Goal: Information Seeking & Learning: Check status

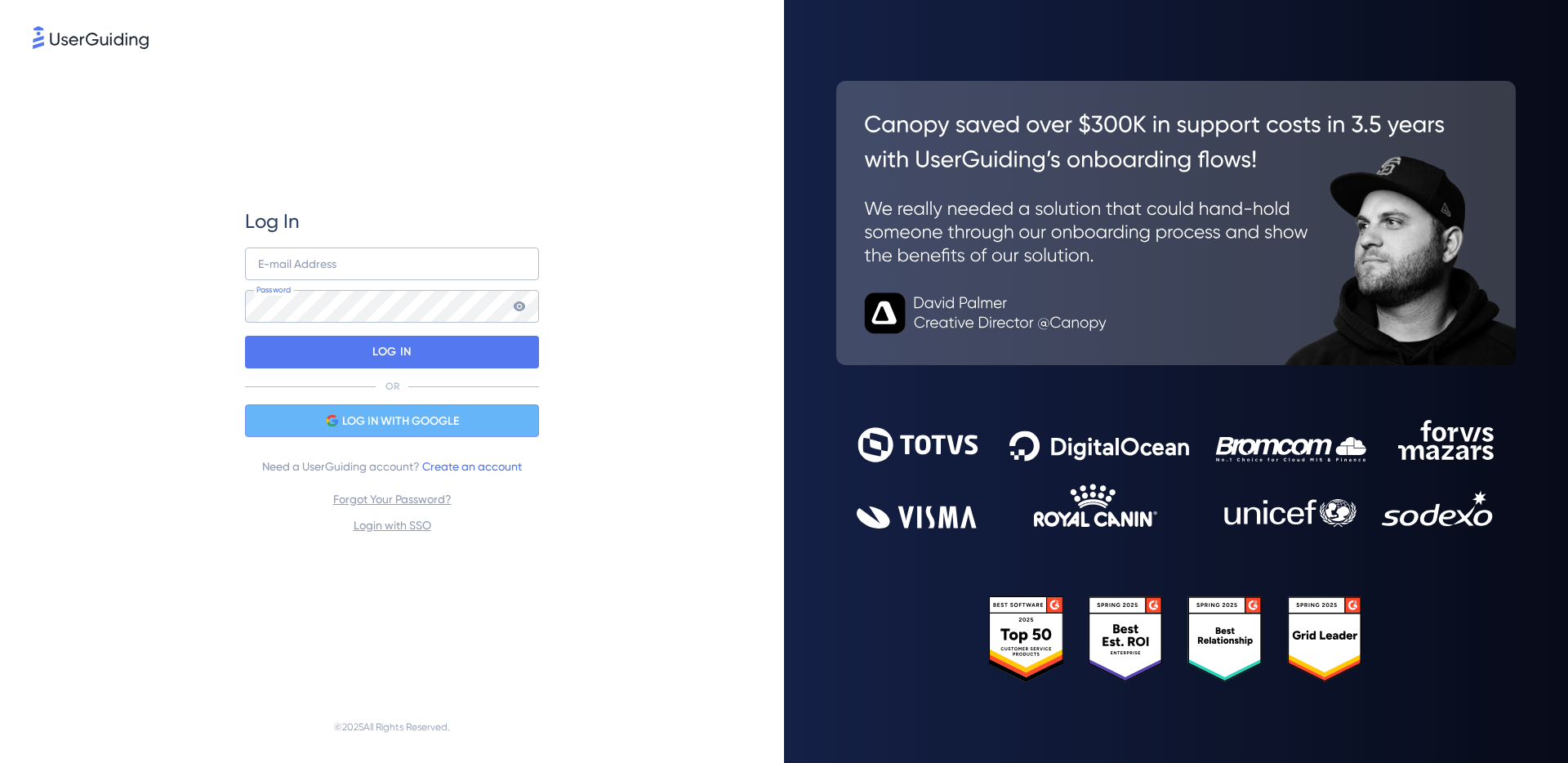
click at [407, 430] on span "LOG IN WITH GOOGLE" at bounding box center [400, 421] width 117 height 20
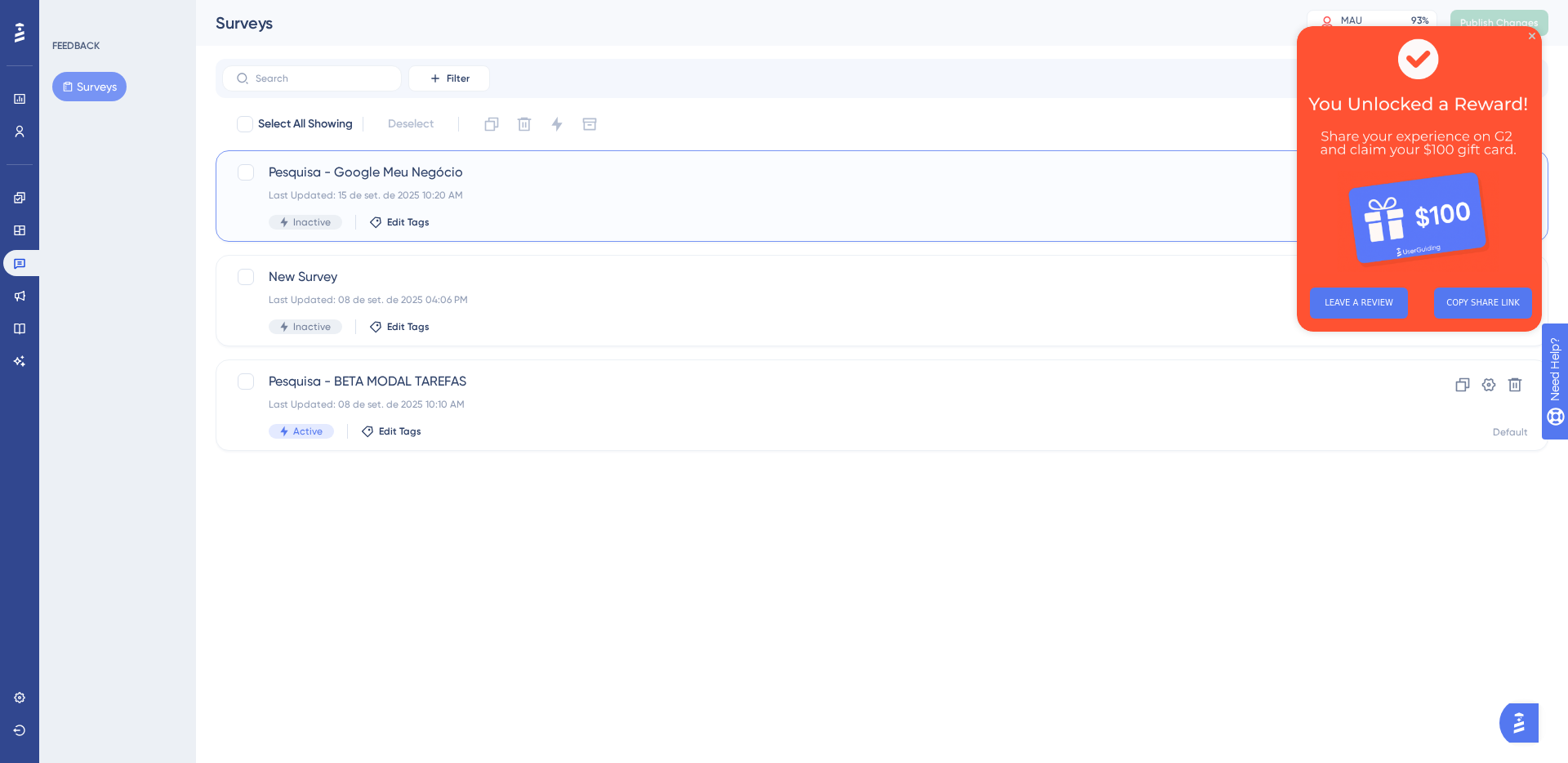
click at [448, 175] on span "Pesquisa - Google Meu Negócio" at bounding box center [816, 172] width 1096 height 20
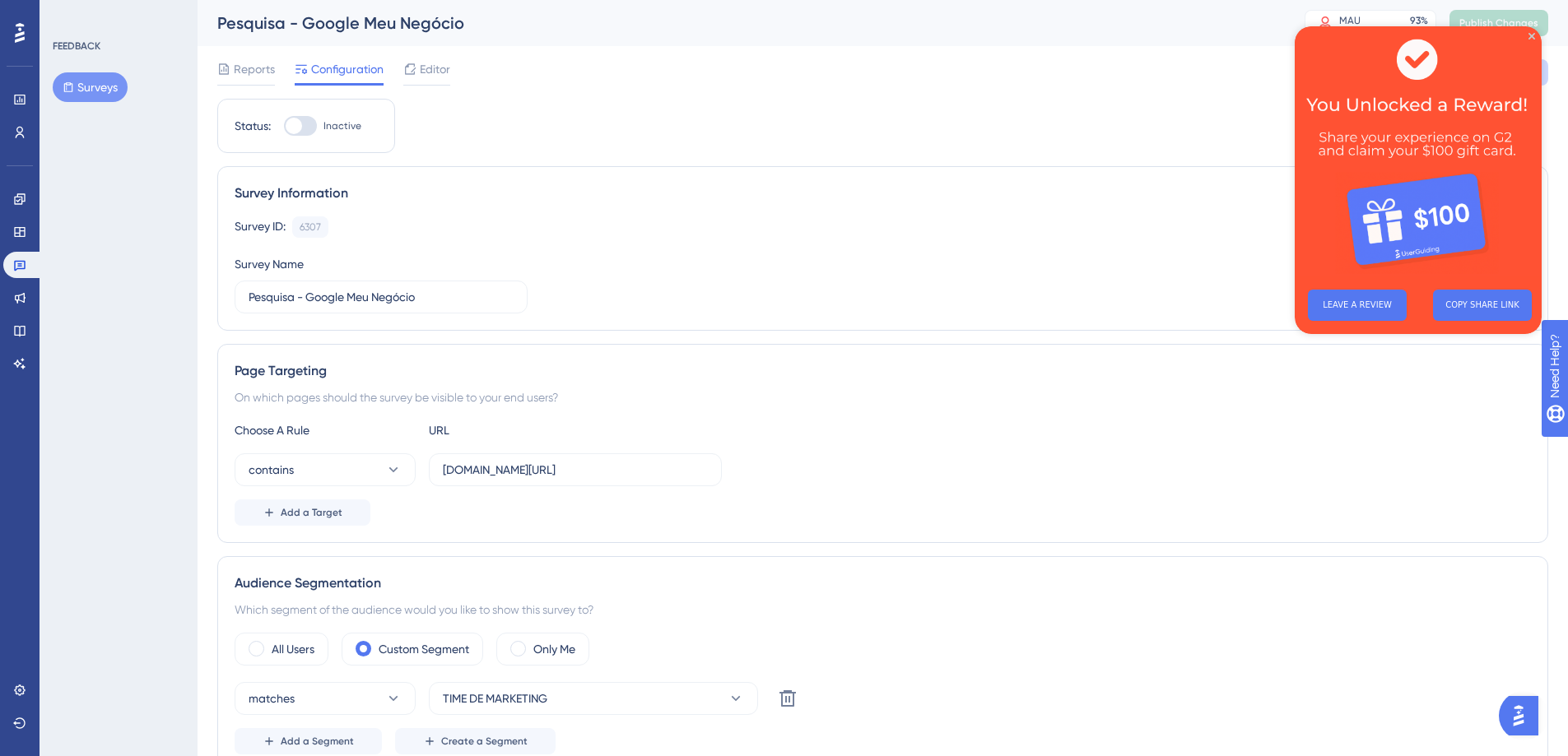
click at [736, 238] on div "Survey ID: 6307 Copy Survey Name Pesquisa - Google Meu Negócio" at bounding box center [883, 265] width 1297 height 97
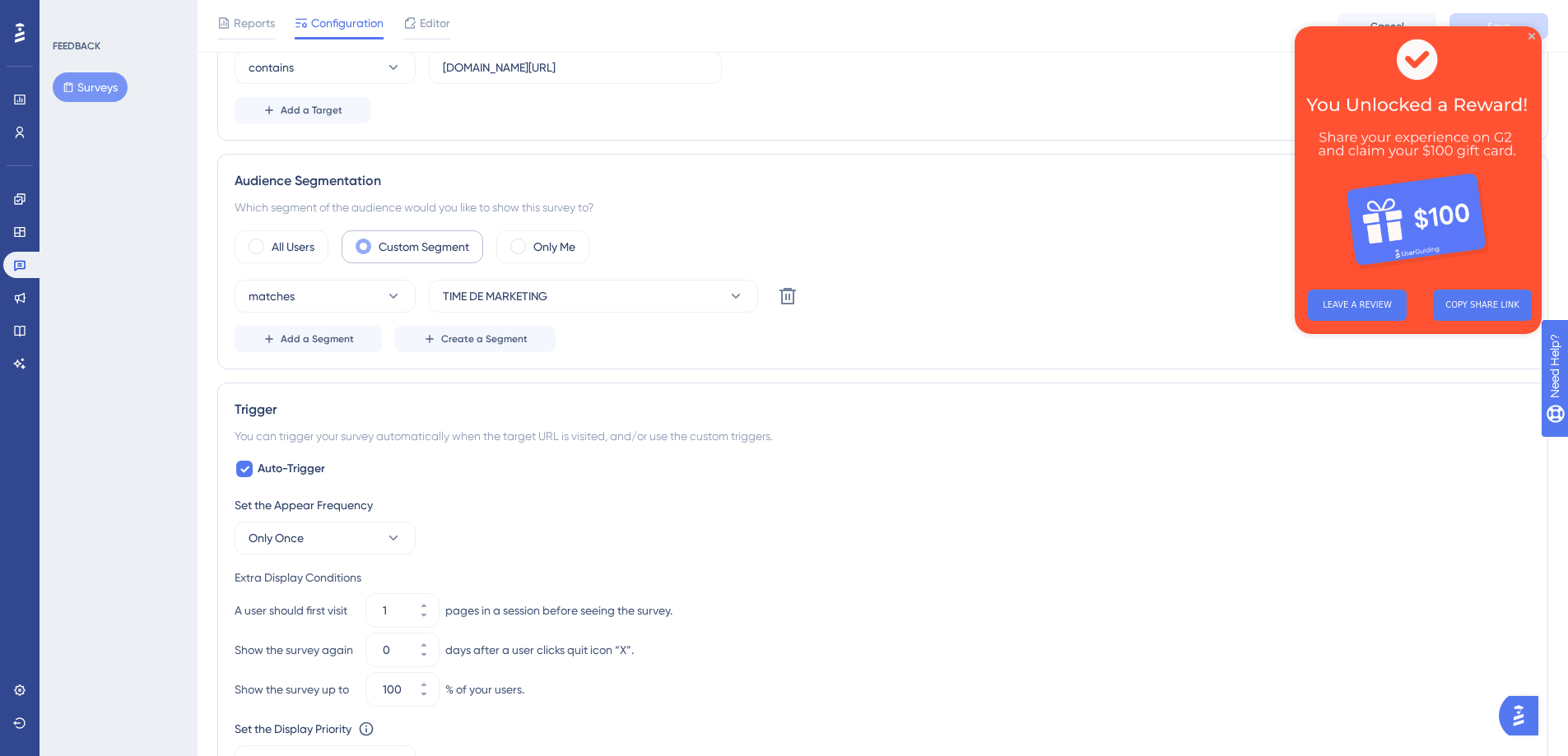
scroll to position [470, 0]
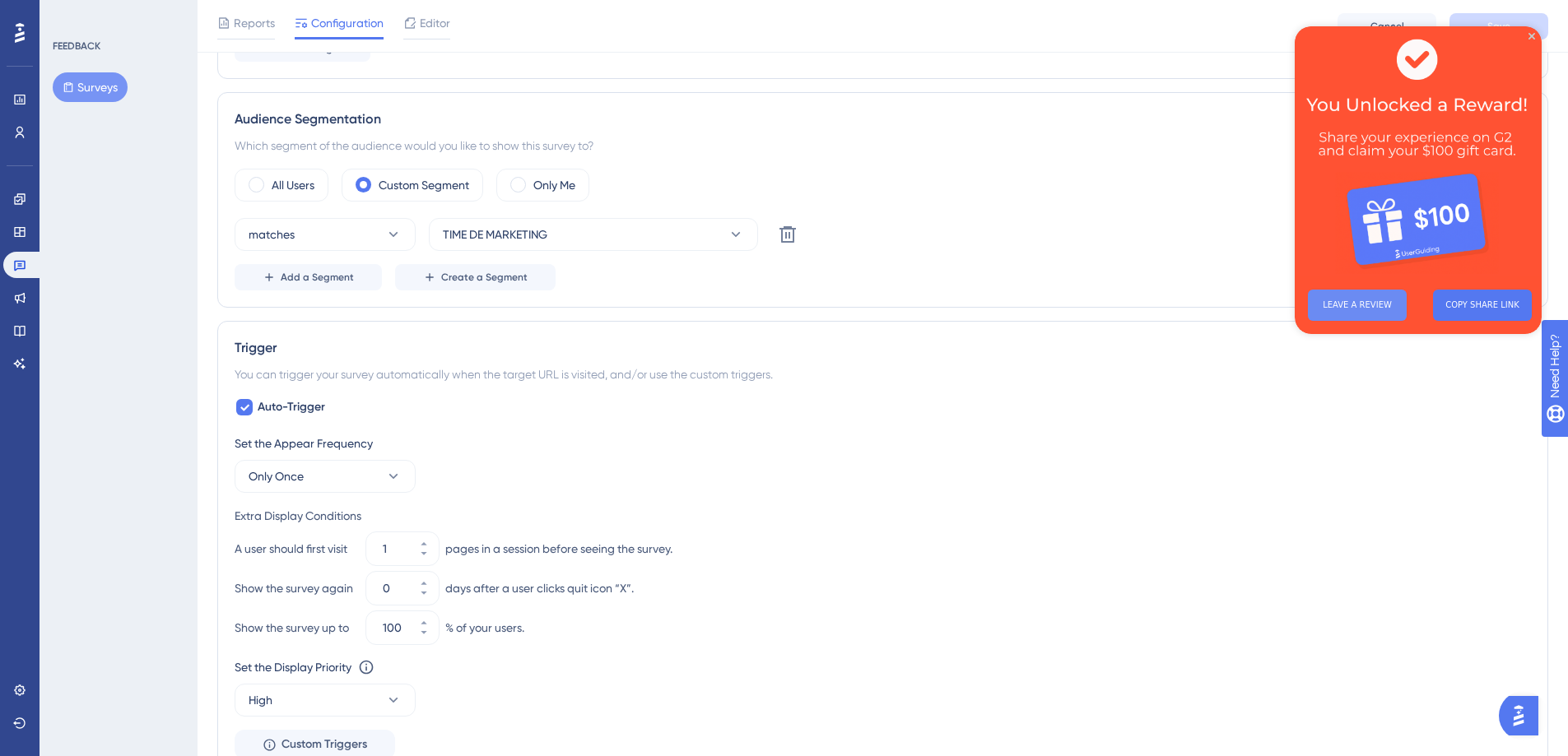
click at [1364, 292] on button "LEAVE A REVIEW" at bounding box center [1357, 304] width 99 height 31
click at [1353, 300] on button "LEAVE A REVIEW" at bounding box center [1357, 304] width 99 height 31
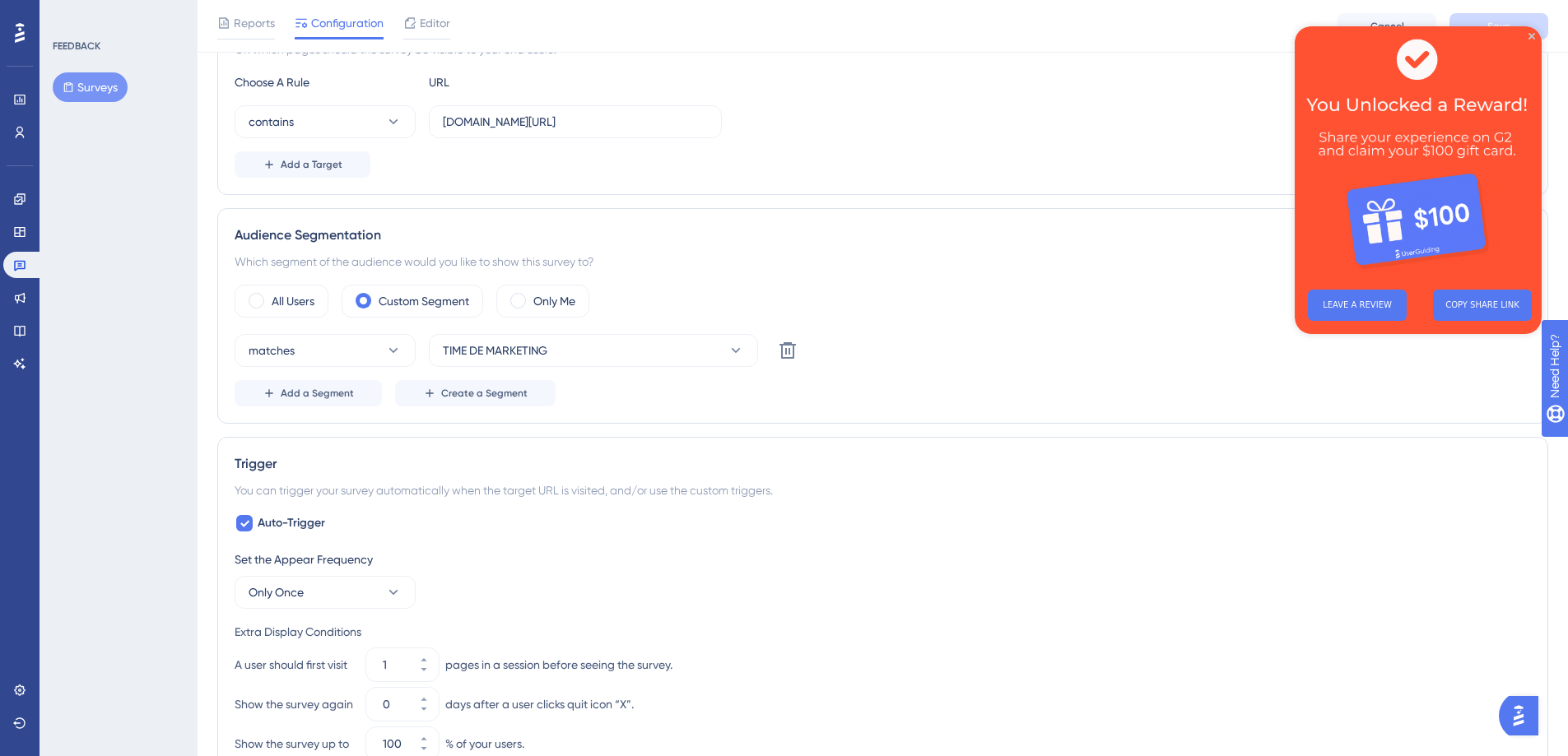
scroll to position [0, 0]
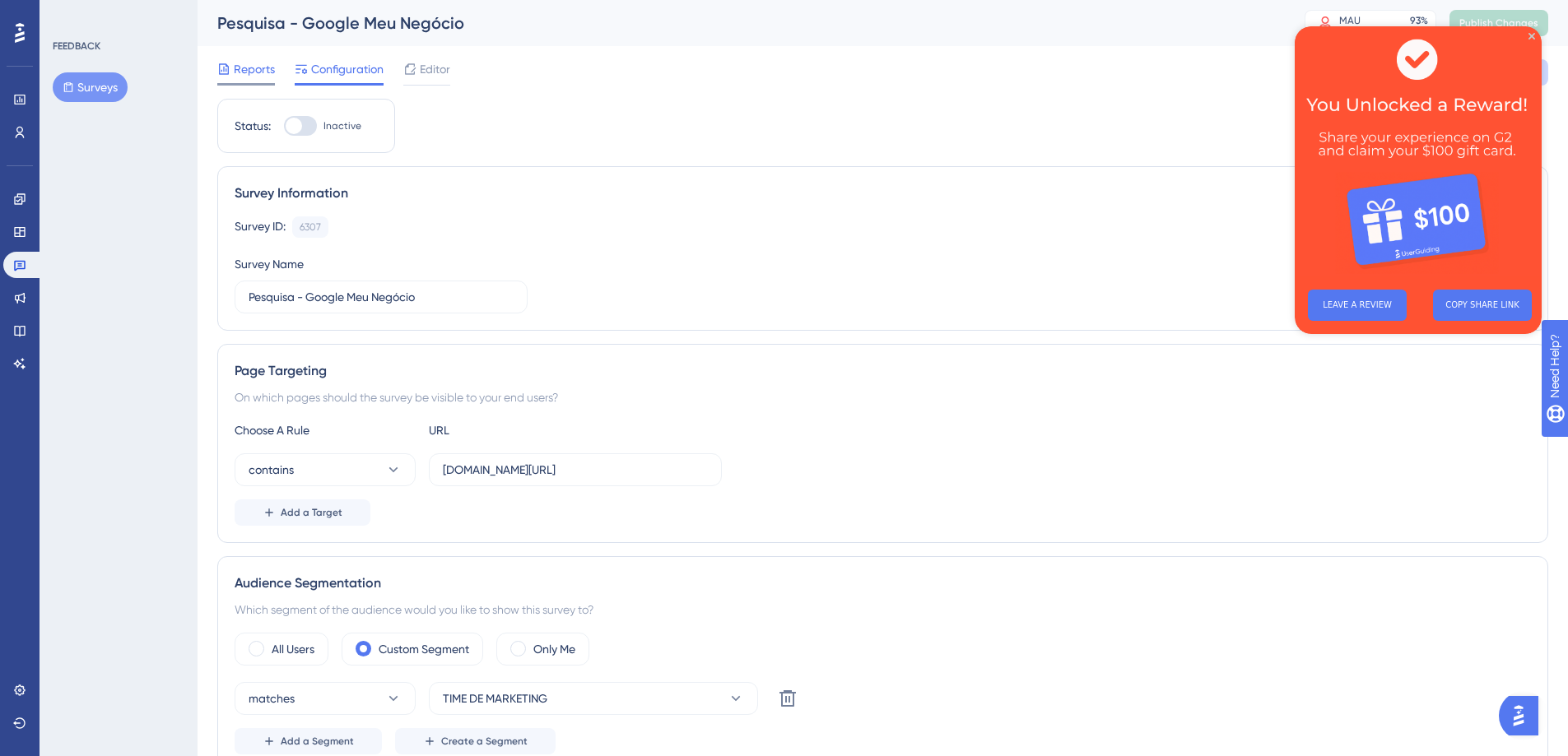
click at [271, 73] on span "Reports" at bounding box center [253, 68] width 41 height 20
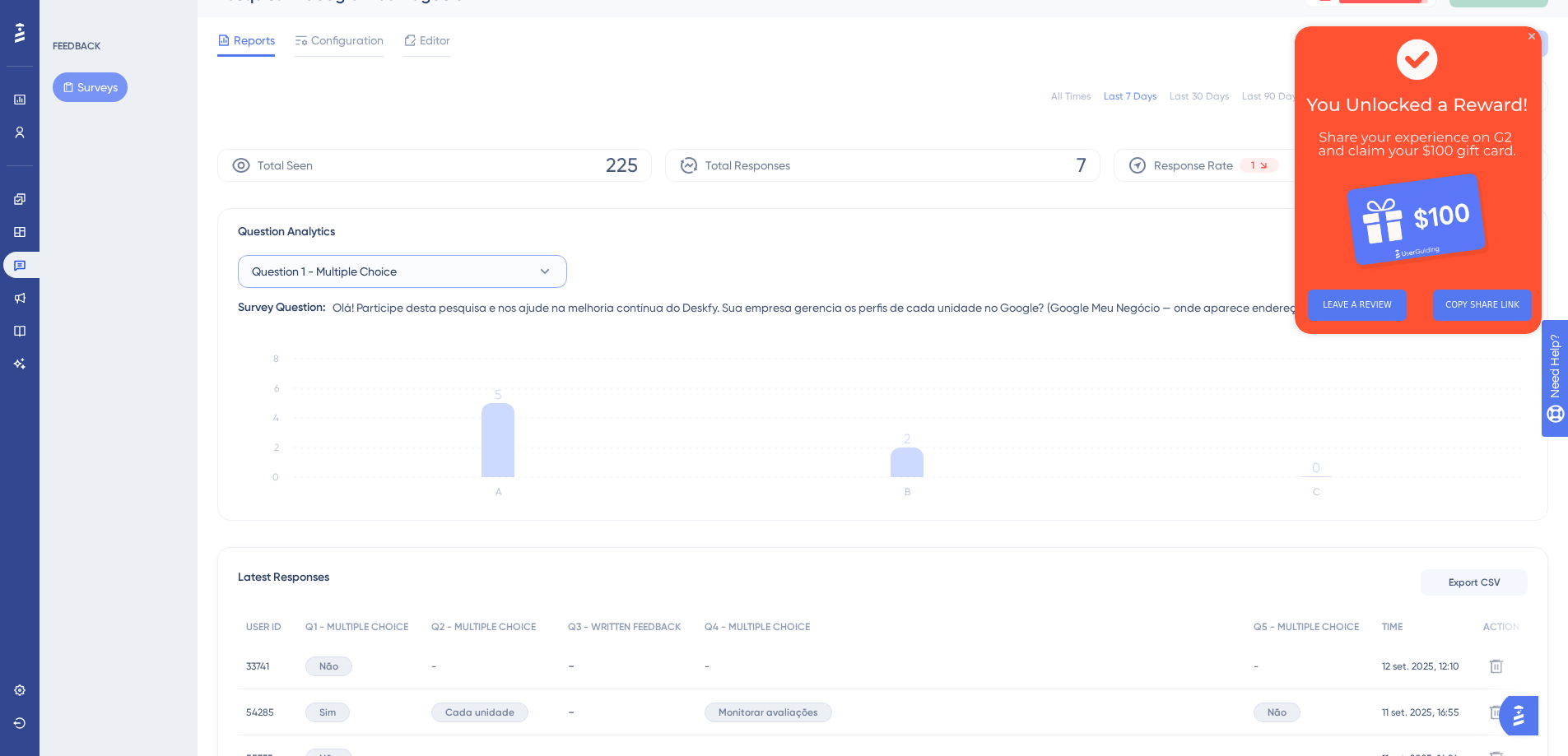
click at [430, 266] on button "Question 1 - Multiple Choice" at bounding box center [402, 271] width 329 height 33
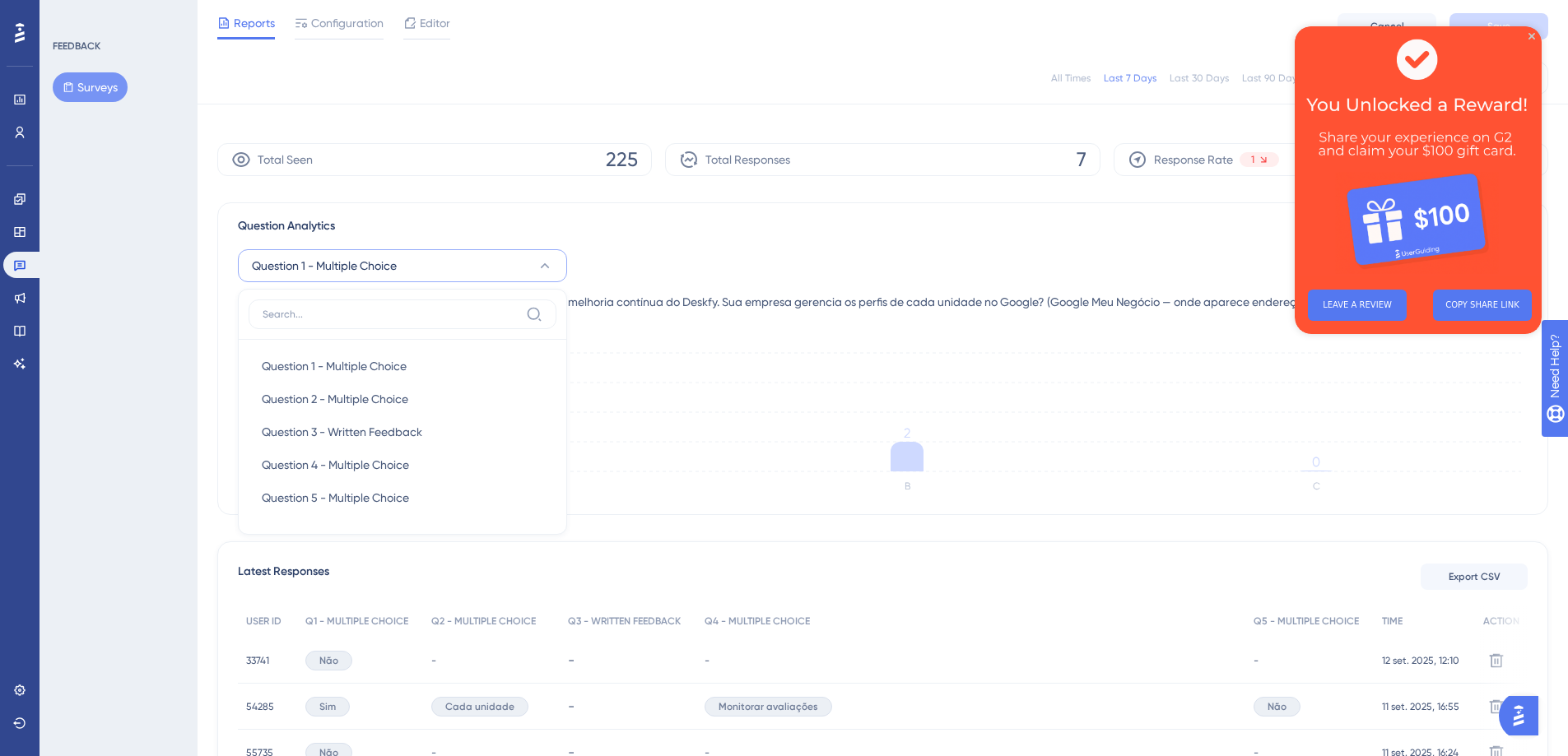
scroll to position [68, 0]
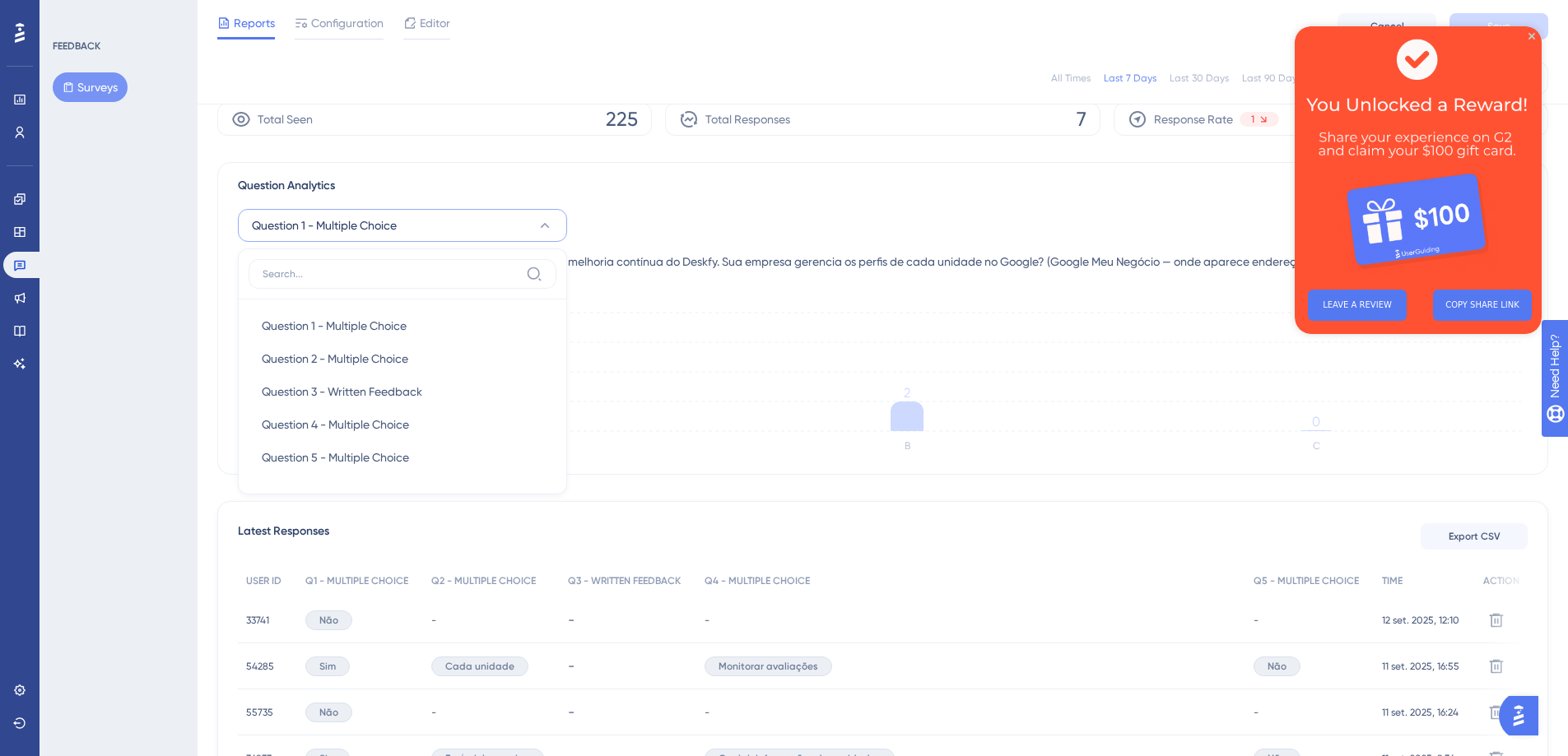
click at [941, 104] on div "Total Responses 7" at bounding box center [883, 119] width 435 height 33
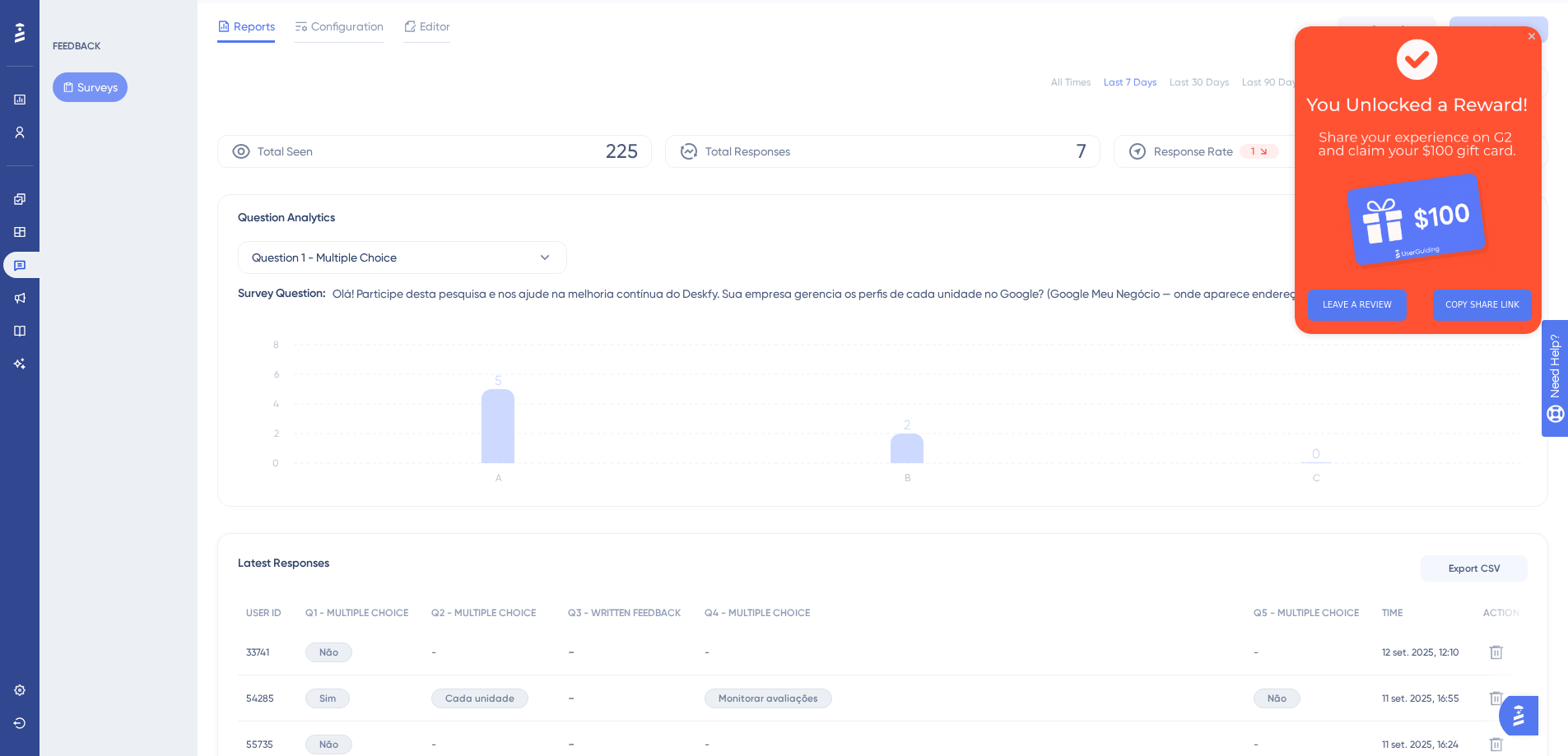
scroll to position [0, 0]
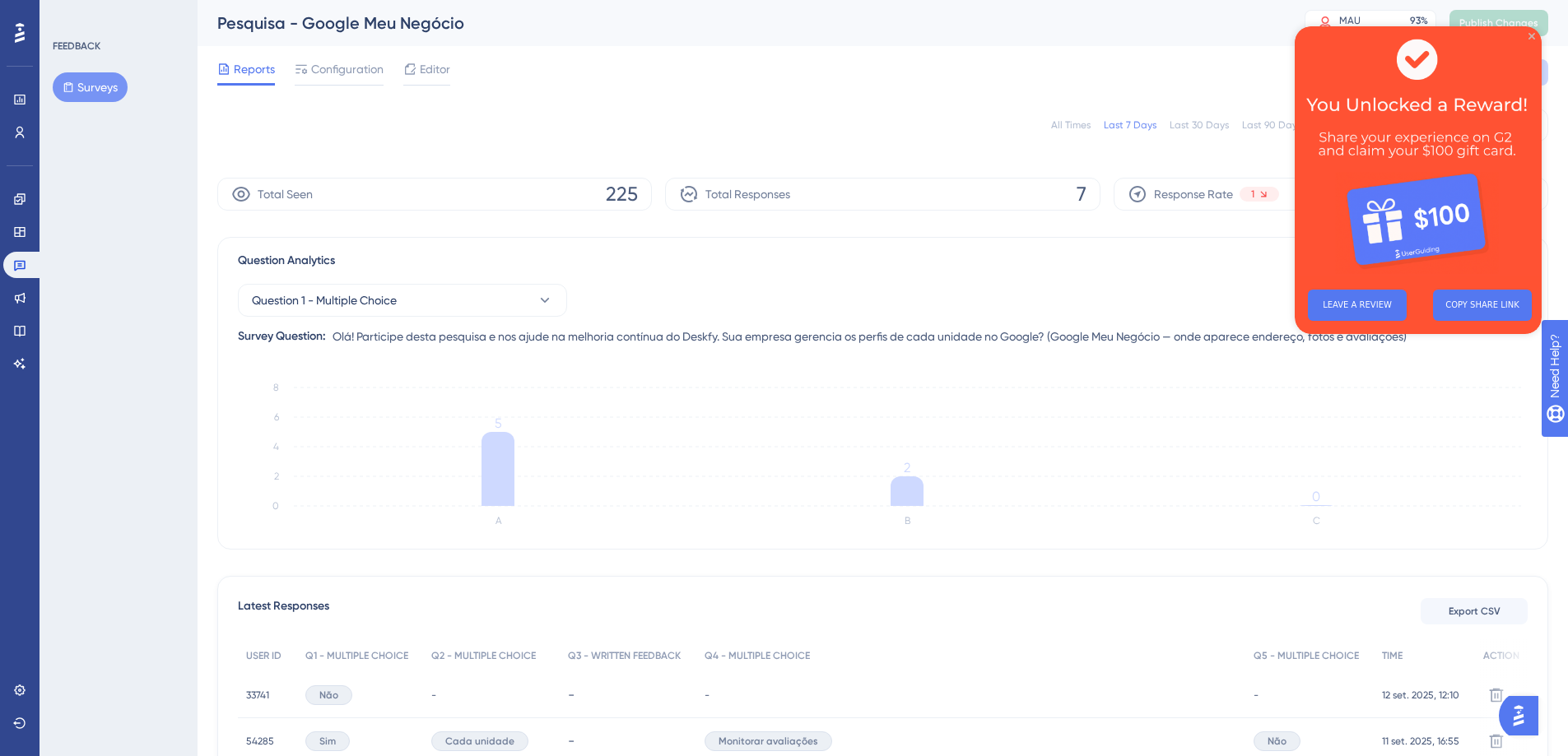
click at [1532, 37] on icon "Close Preview" at bounding box center [1531, 36] width 7 height 7
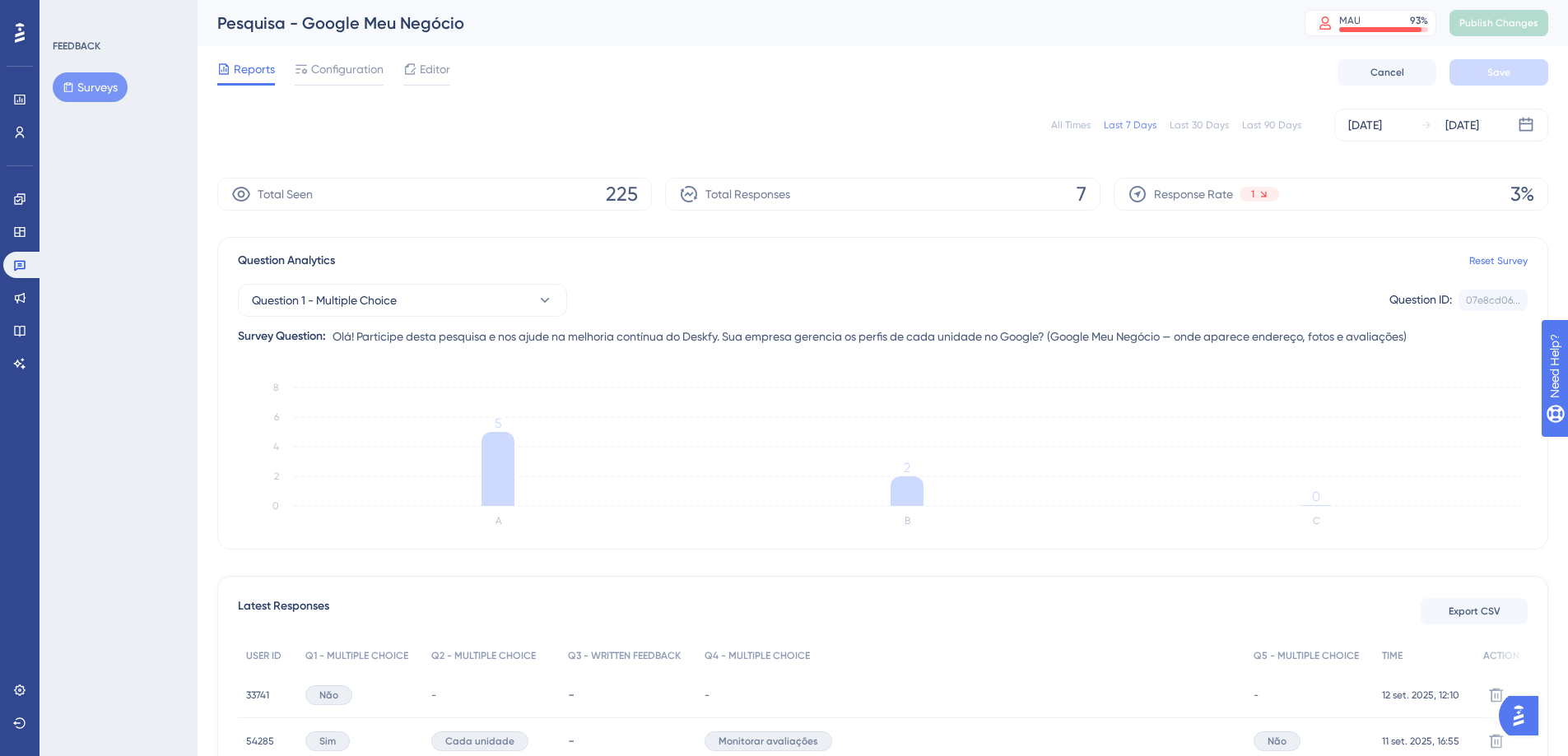
click at [1180, 120] on div "Last 30 Days" at bounding box center [1199, 125] width 59 height 13
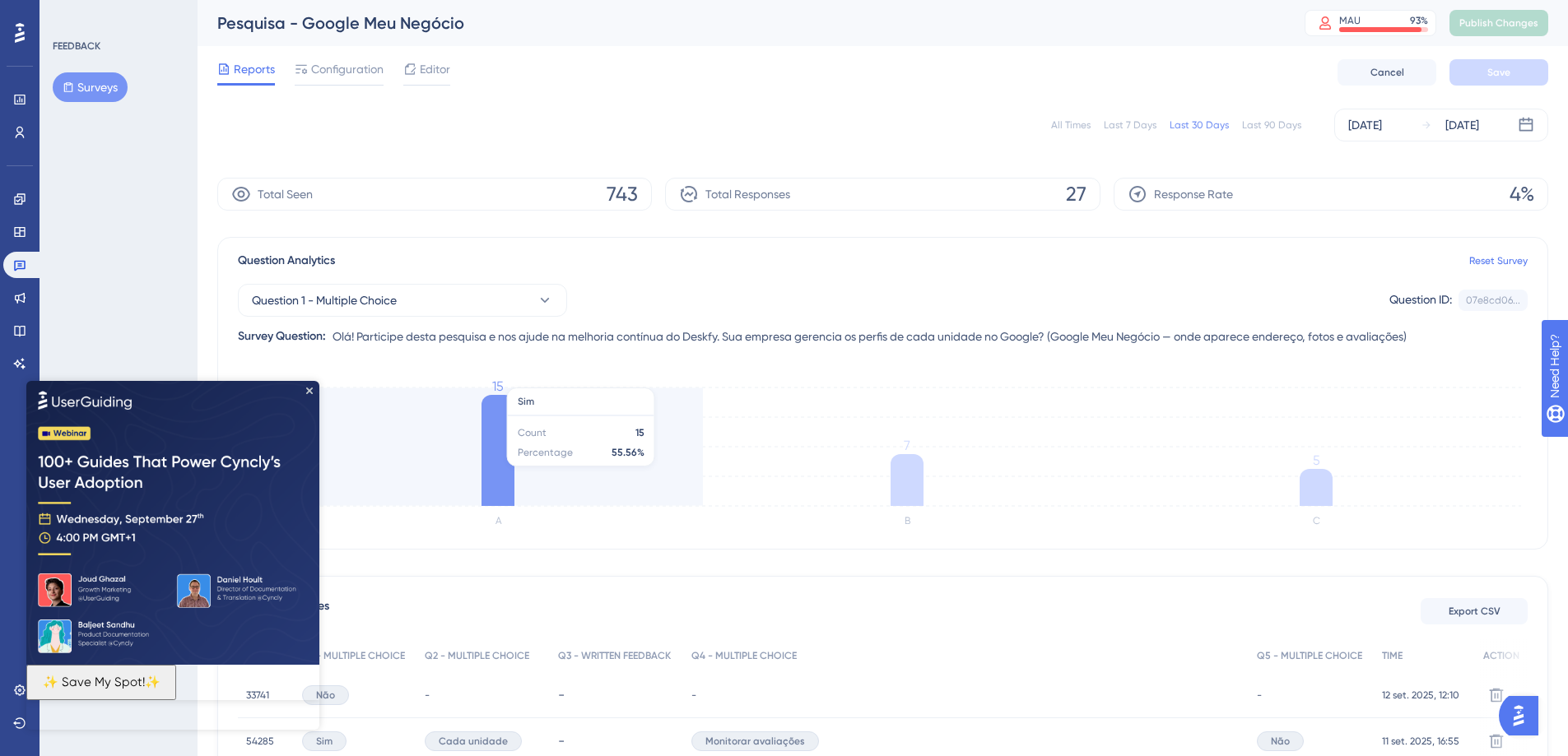
click at [487, 457] on icon at bounding box center [497, 450] width 33 height 111
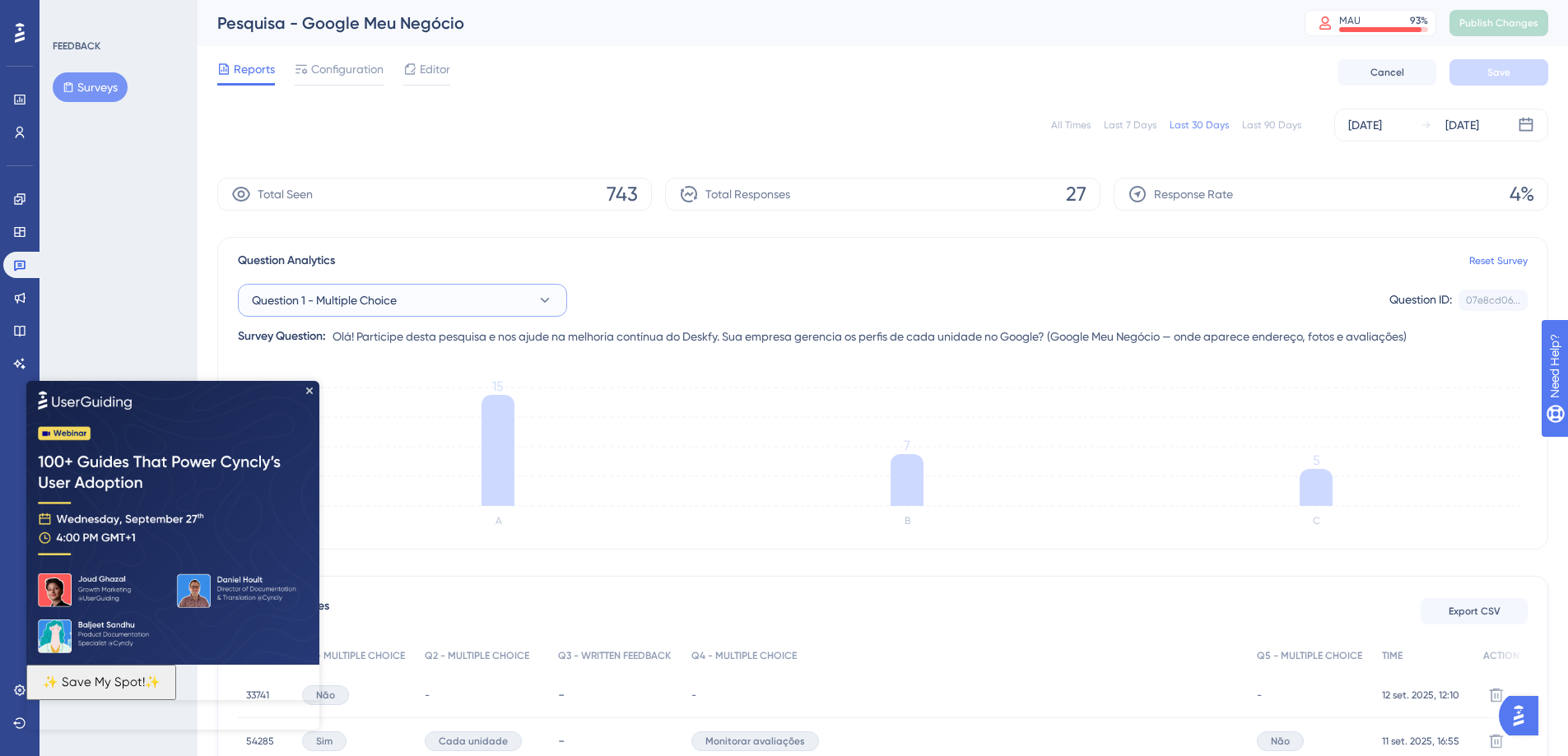
click at [550, 305] on icon at bounding box center [544, 300] width 16 height 16
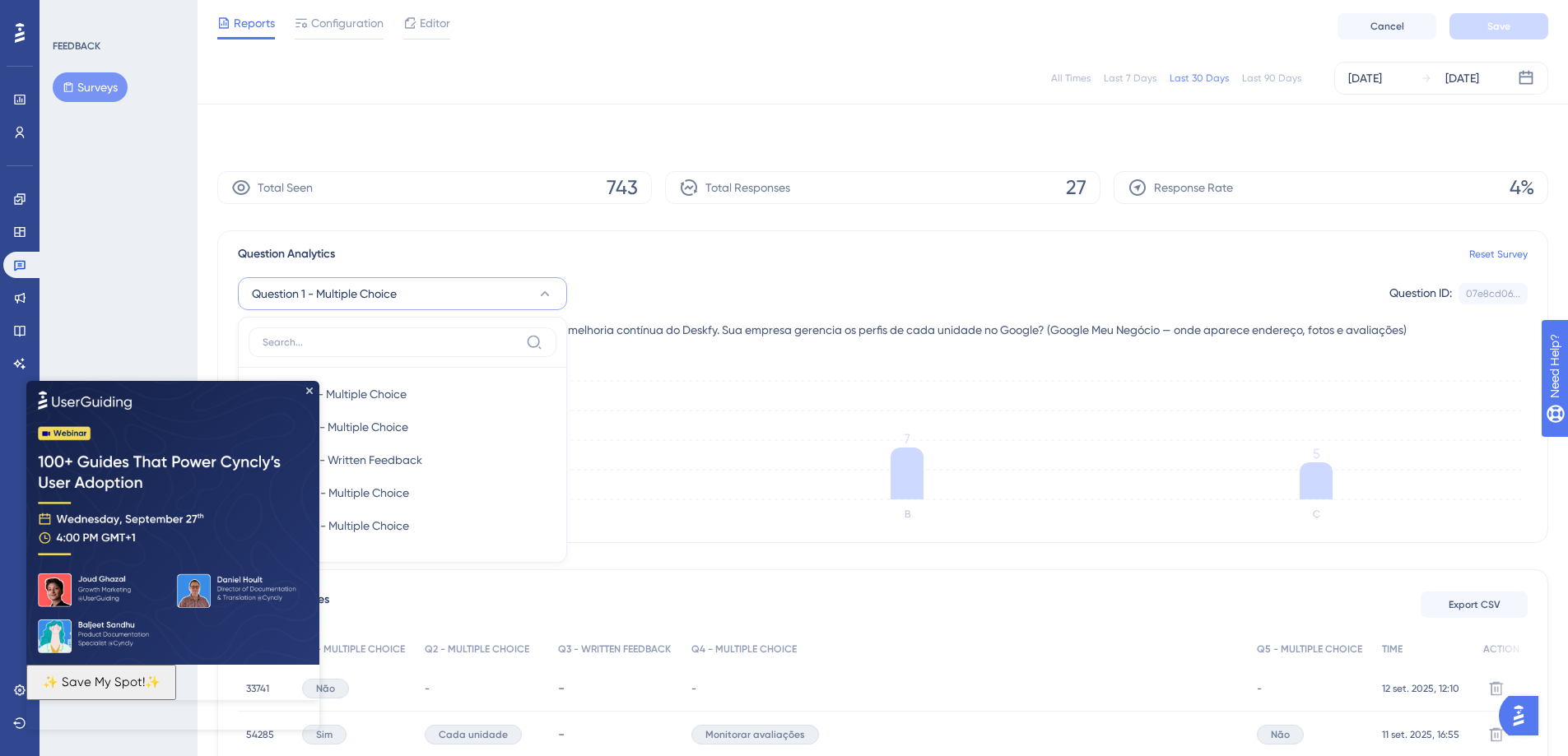
scroll to position [68, 0]
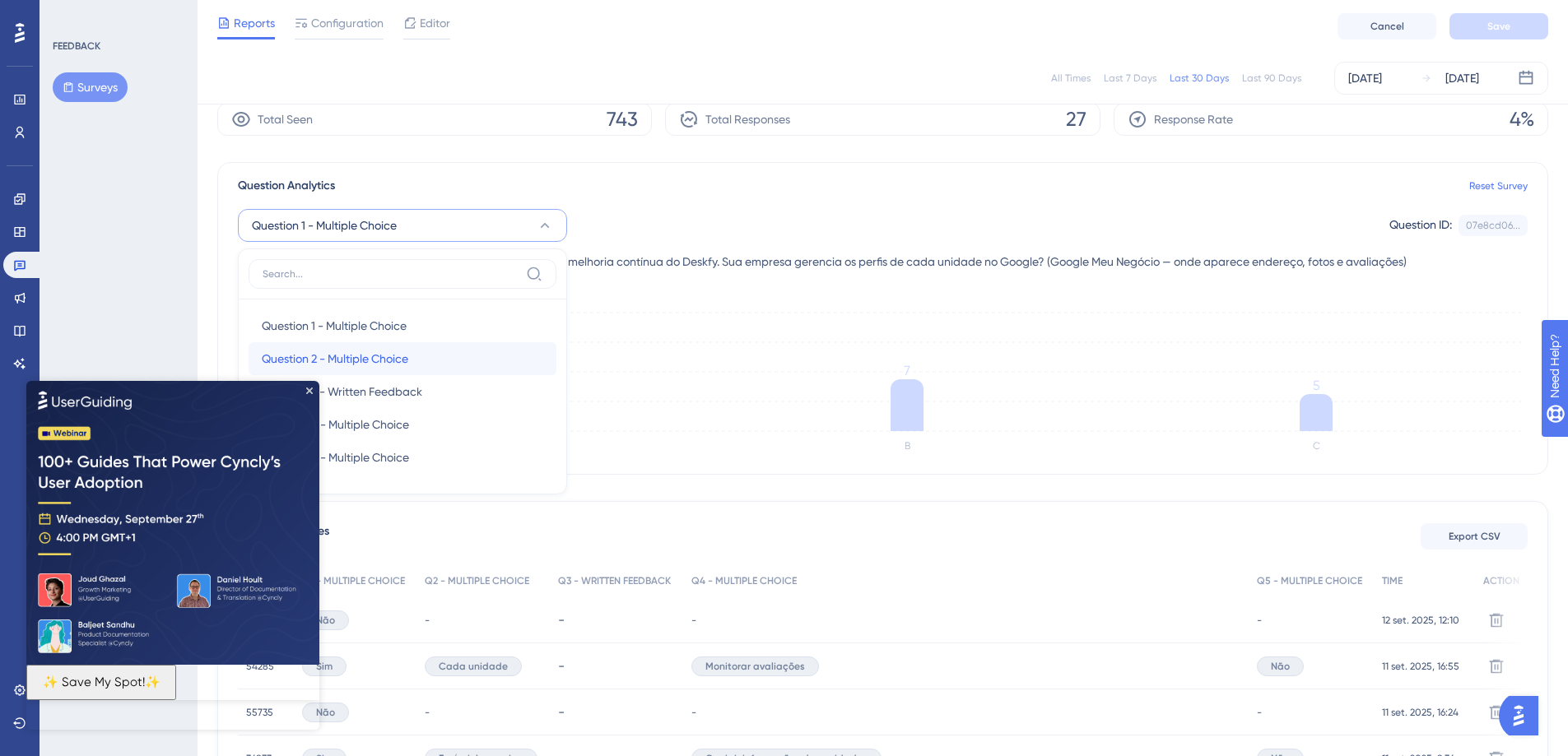
click at [432, 353] on div "Question 2 - Multiple Choice Question 2 - Multiple Choice" at bounding box center [402, 359] width 282 height 33
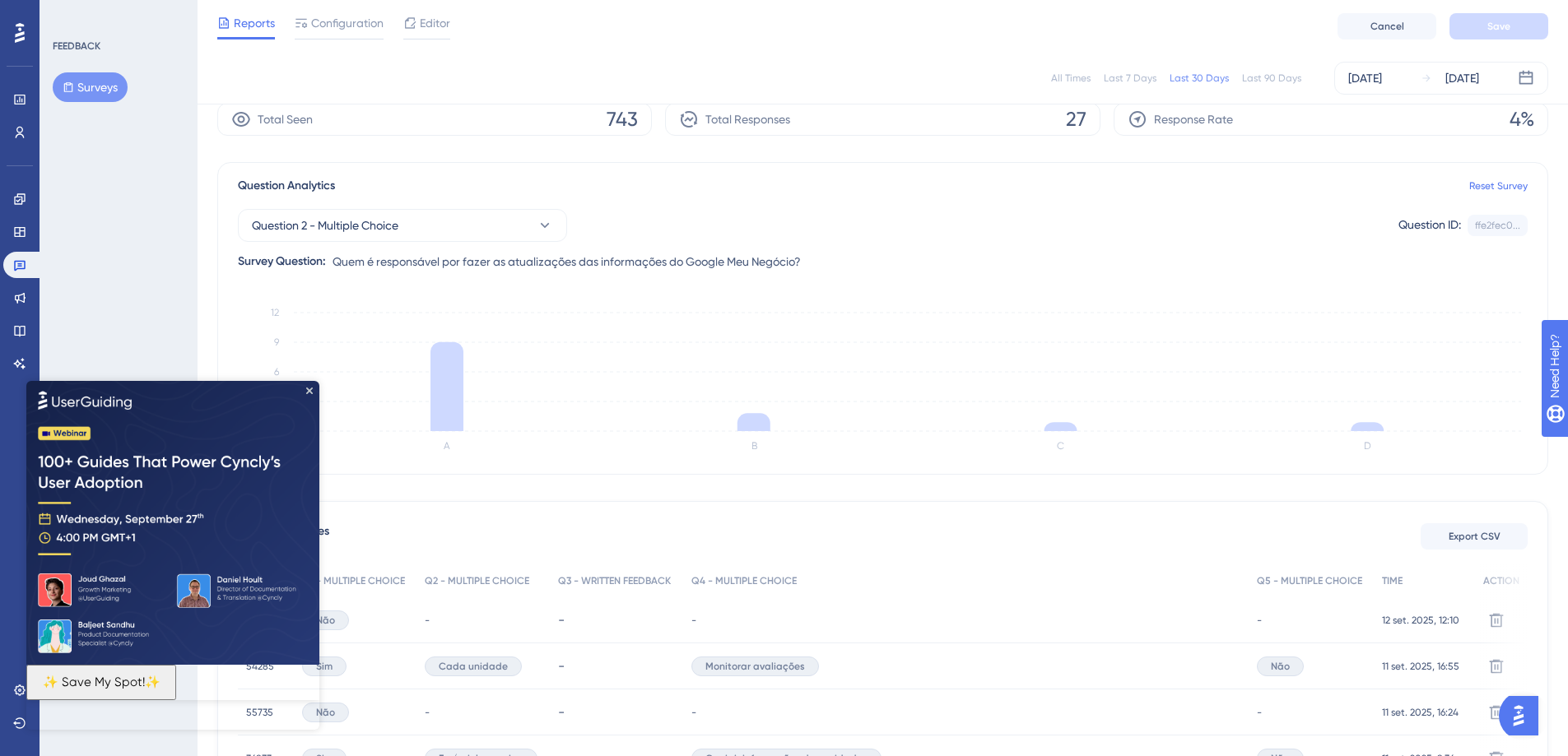
click at [309, 395] on img at bounding box center [173, 522] width 293 height 284
click at [307, 387] on icon "Close Preview" at bounding box center [309, 390] width 7 height 7
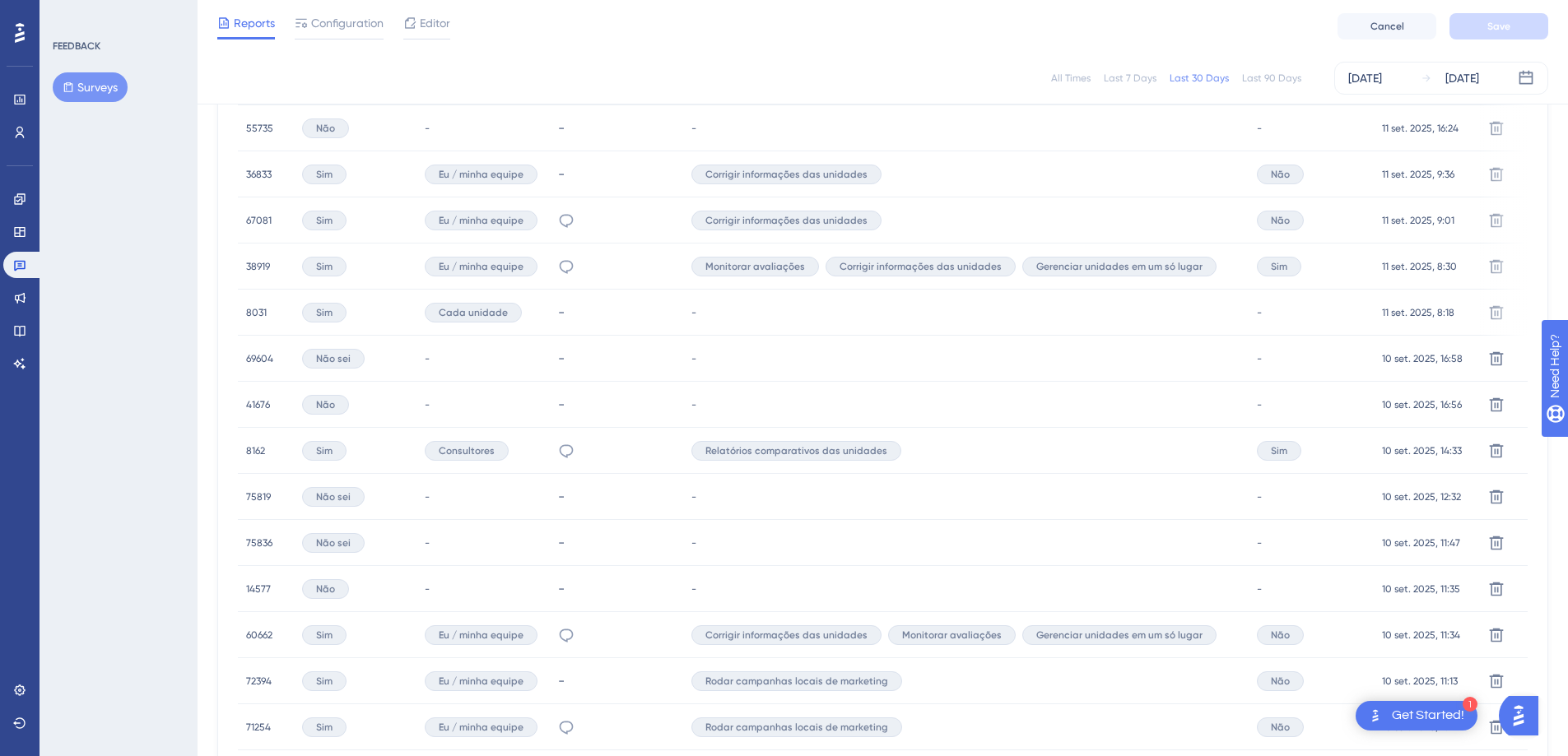
scroll to position [943, 0]
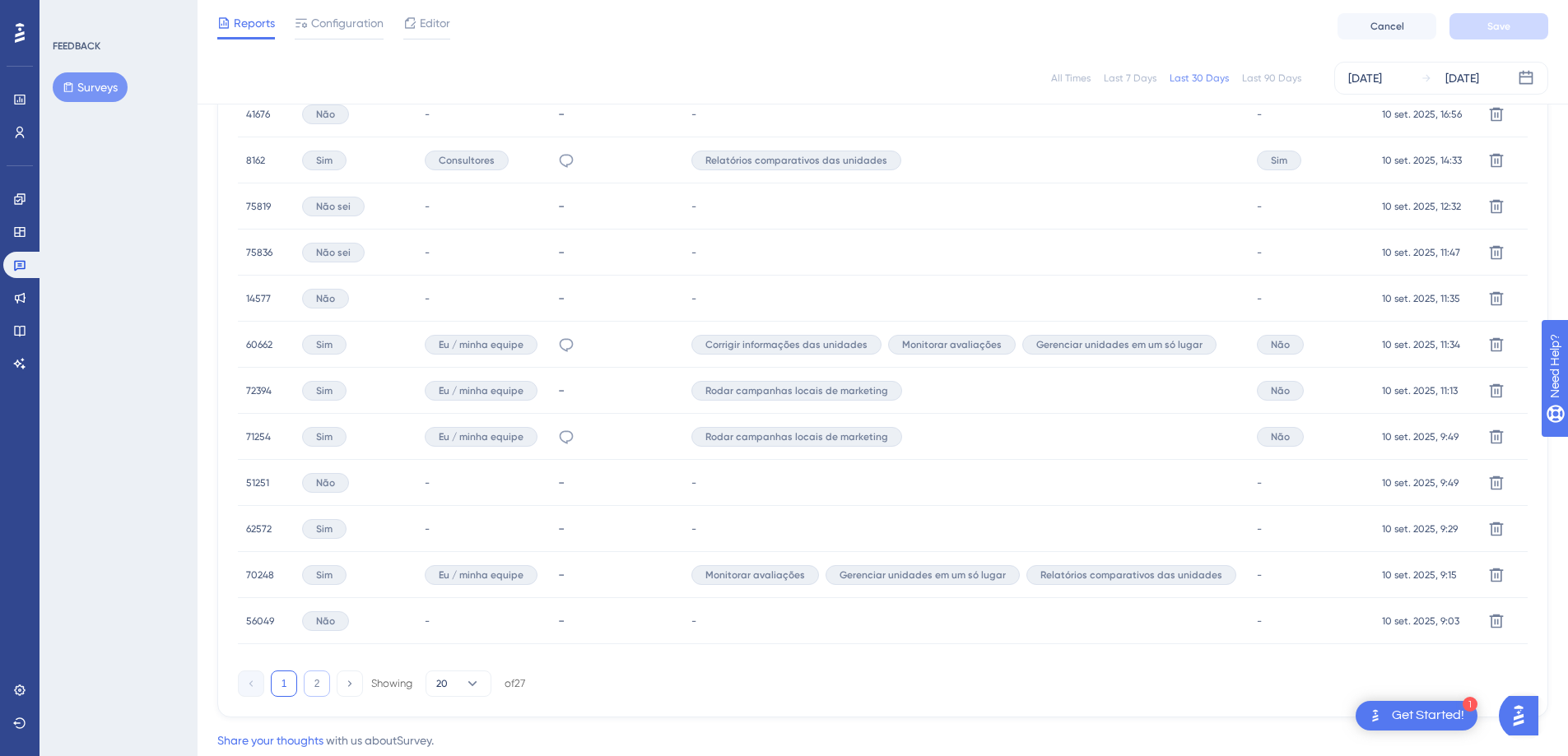
click at [305, 696] on button "2" at bounding box center [317, 684] width 27 height 27
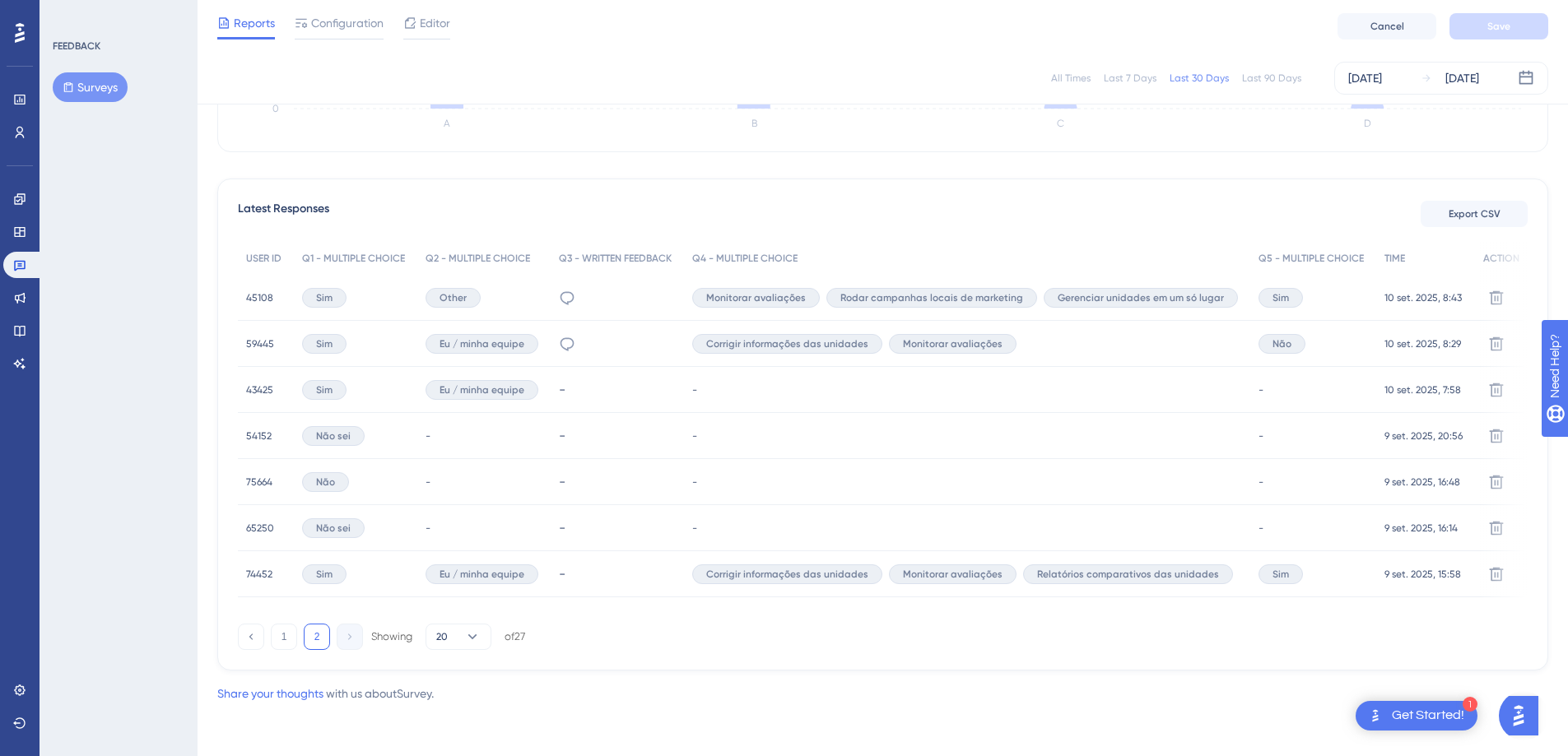
scroll to position [396, 0]
click at [286, 639] on button "1" at bounding box center [284, 636] width 27 height 27
